Goal: Find specific page/section: Find specific page/section

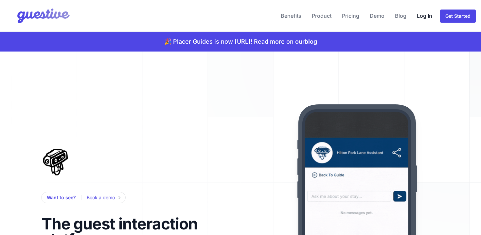
click at [427, 16] on link "Log In" at bounding box center [425, 16] width 21 height 16
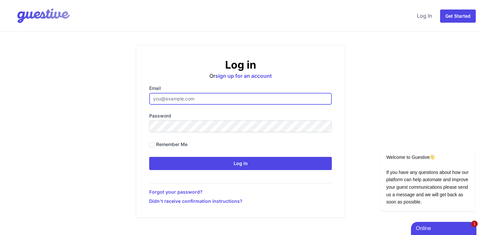
paste input "[EMAIL_ADDRESS][DOMAIN_NAME]"
type input "[EMAIL_ADDRESS][DOMAIN_NAME]"
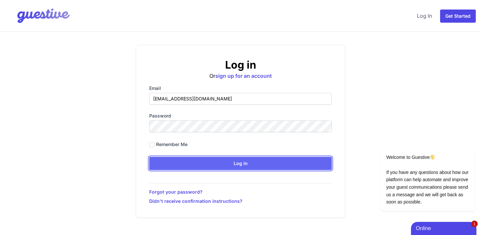
click at [285, 159] on input "Log in" at bounding box center [240, 163] width 183 height 13
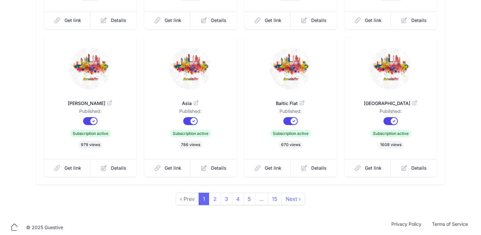
scroll to position [189, 0]
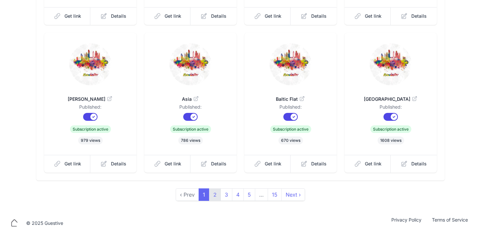
click at [214, 189] on link "2" at bounding box center [215, 194] width 12 height 12
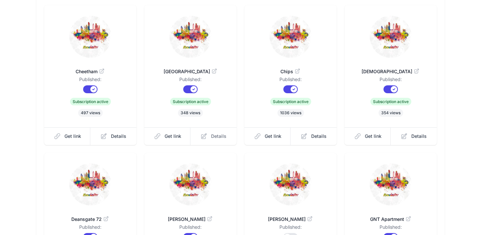
scroll to position [189, 0]
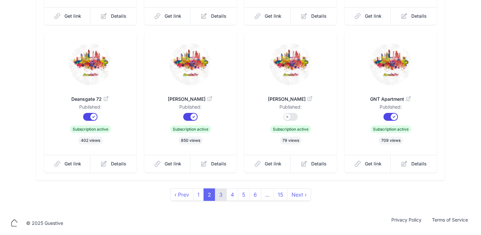
click at [222, 195] on link "3" at bounding box center [221, 194] width 12 height 12
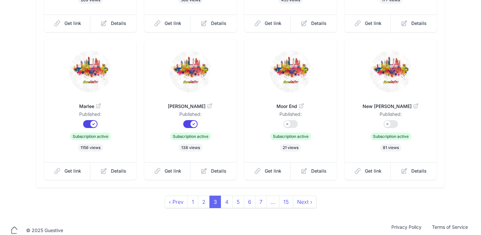
scroll to position [189, 0]
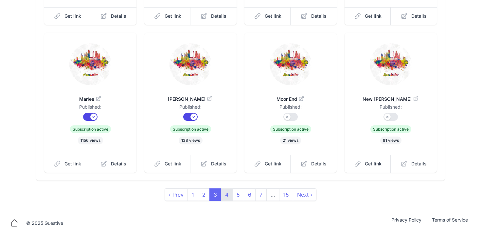
click at [225, 196] on link "4" at bounding box center [227, 194] width 12 height 12
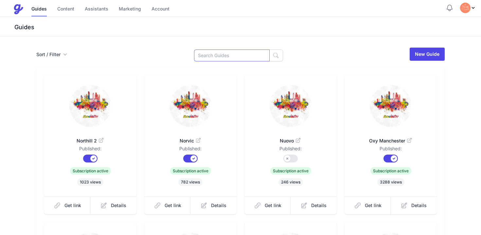
click at [234, 55] on input at bounding box center [232, 55] width 76 height 12
type input "[GEOGRAPHIC_DATA]"
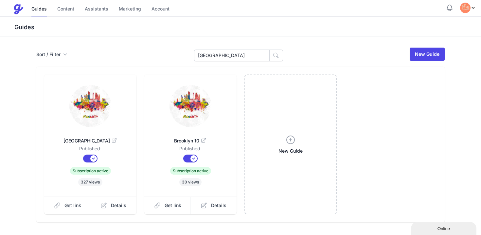
click at [189, 103] on img at bounding box center [191, 106] width 42 height 42
